Goal: Find specific page/section: Find specific page/section

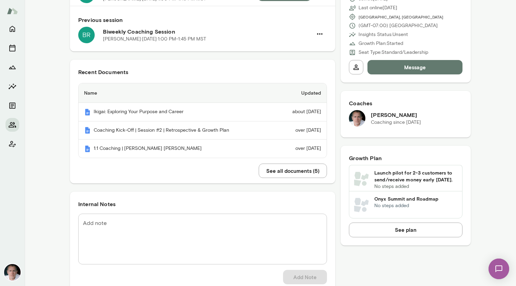
scroll to position [142, 0]
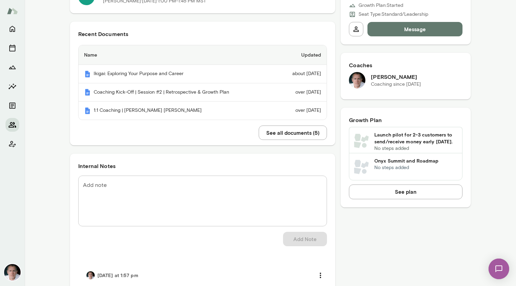
click at [12, 126] on icon "Members" at bounding box center [12, 125] width 8 height 8
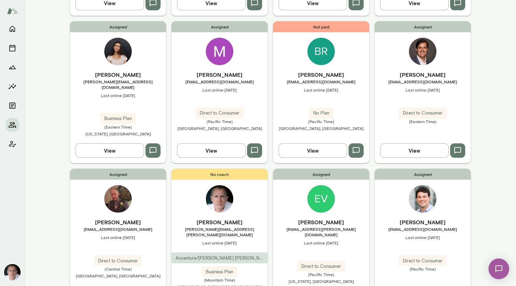
scroll to position [522, 0]
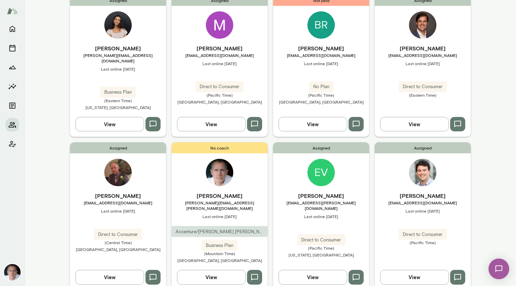
click at [423, 159] on img at bounding box center [422, 172] width 27 height 27
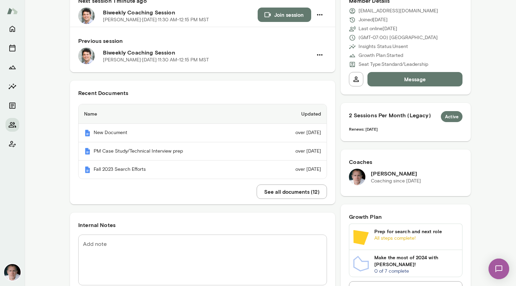
scroll to position [84, 0]
click at [281, 188] on button "See all documents ( 12 )" at bounding box center [292, 191] width 70 height 14
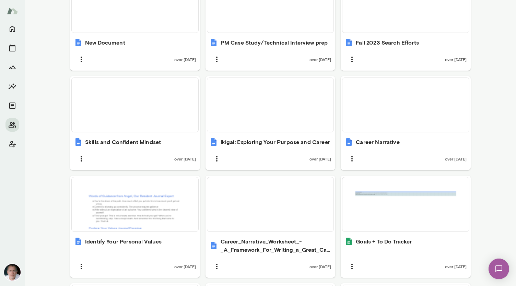
scroll to position [440, 0]
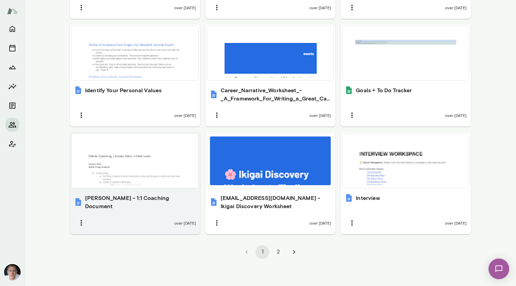
click at [118, 158] on div at bounding box center [134, 161] width 121 height 49
